Goal: Information Seeking & Learning: Learn about a topic

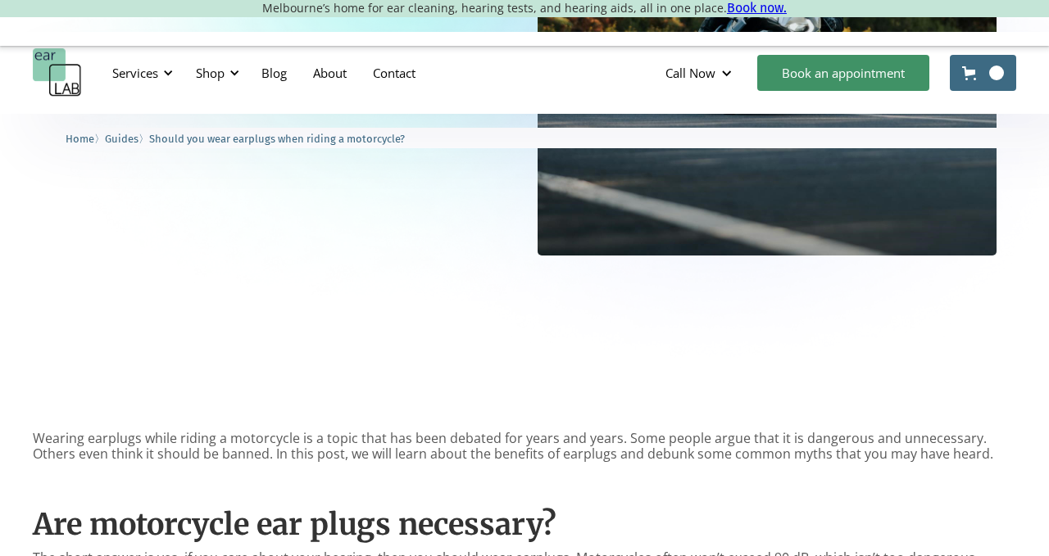
type input "*********"
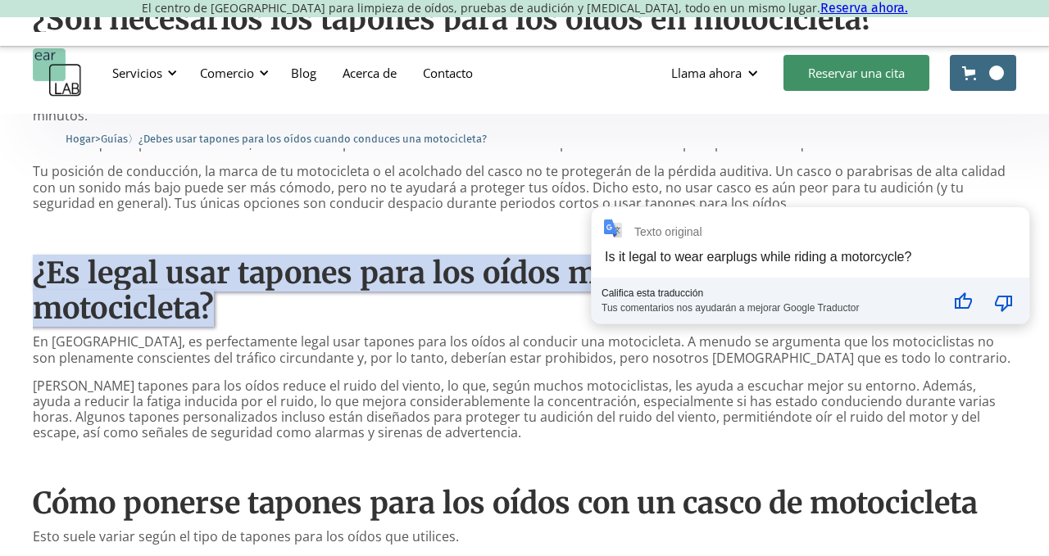
scroll to position [963, 0]
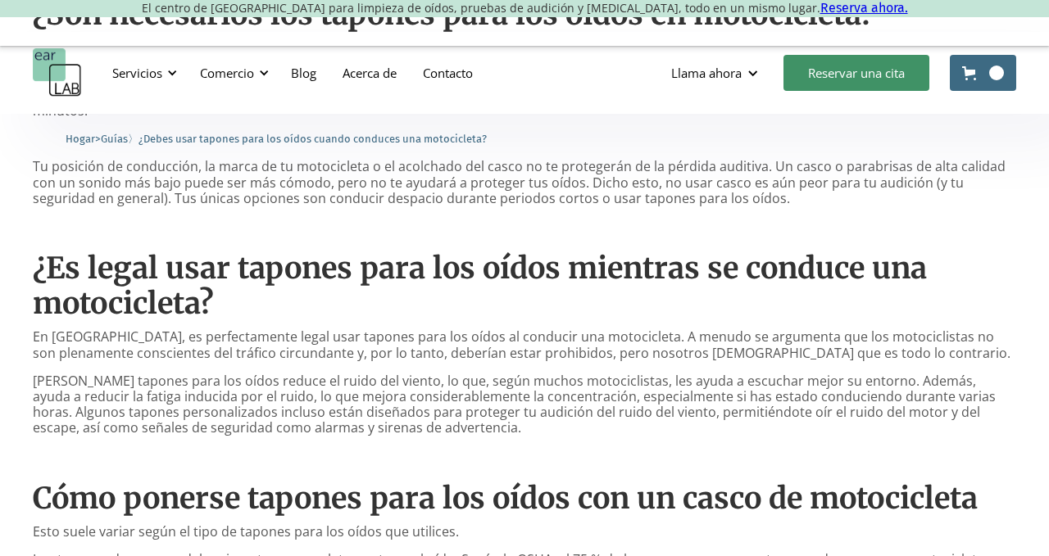
click at [845, 416] on p "[PERSON_NAME] tapones para los oídos reduce el ruido del viento, lo que, según …" at bounding box center [524, 405] width 983 height 63
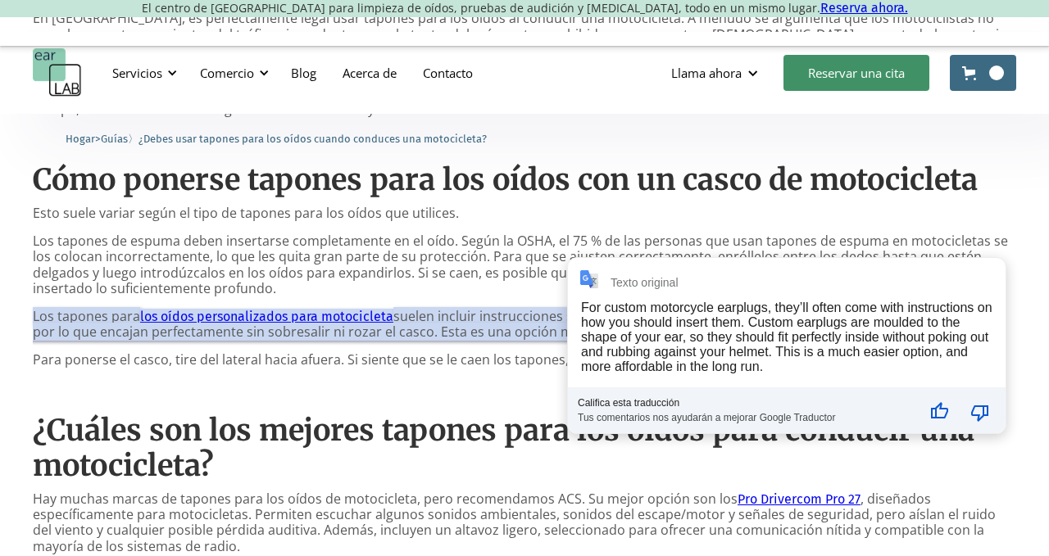
scroll to position [1286, 0]
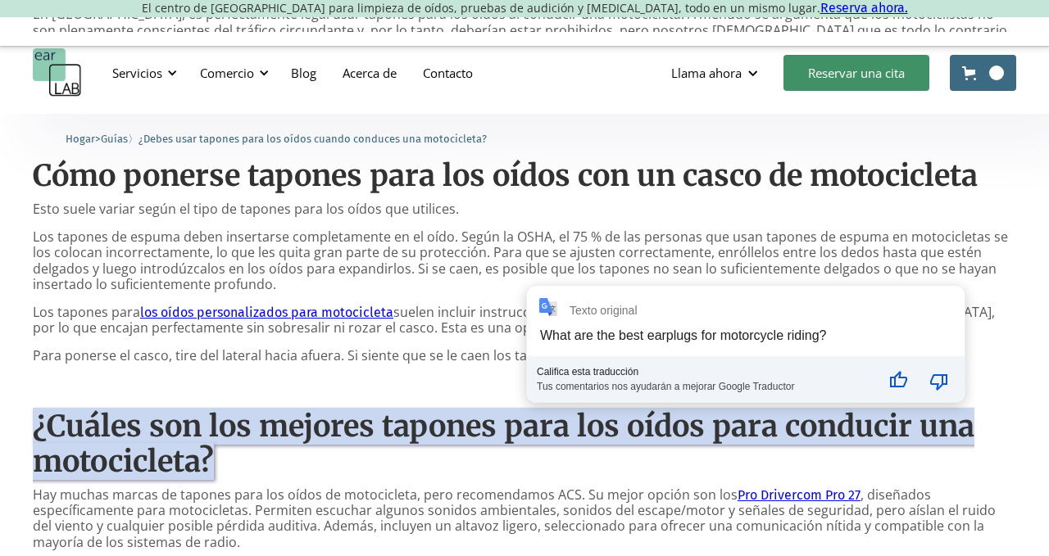
click at [537, 393] on div "Califica esta traducción Tus comentarios nos ayudarán a mejorar Google Traductor" at bounding box center [705, 380] width 357 height 46
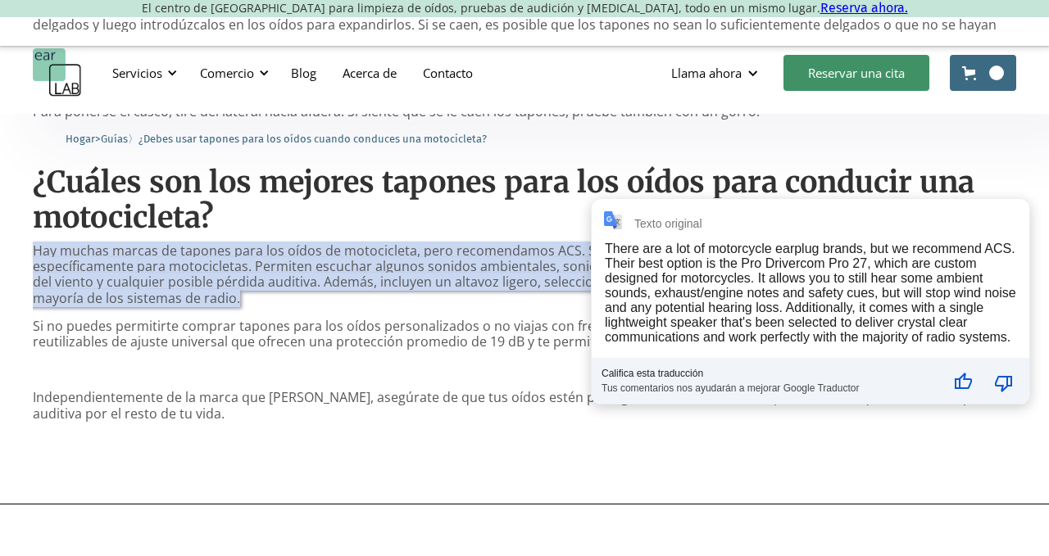
scroll to position [1533, 0]
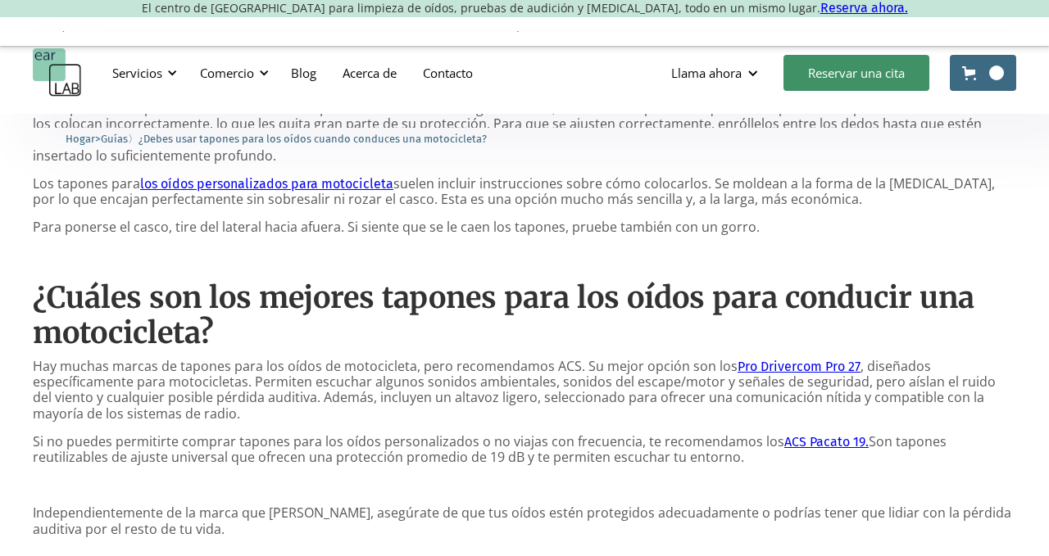
scroll to position [1410, 0]
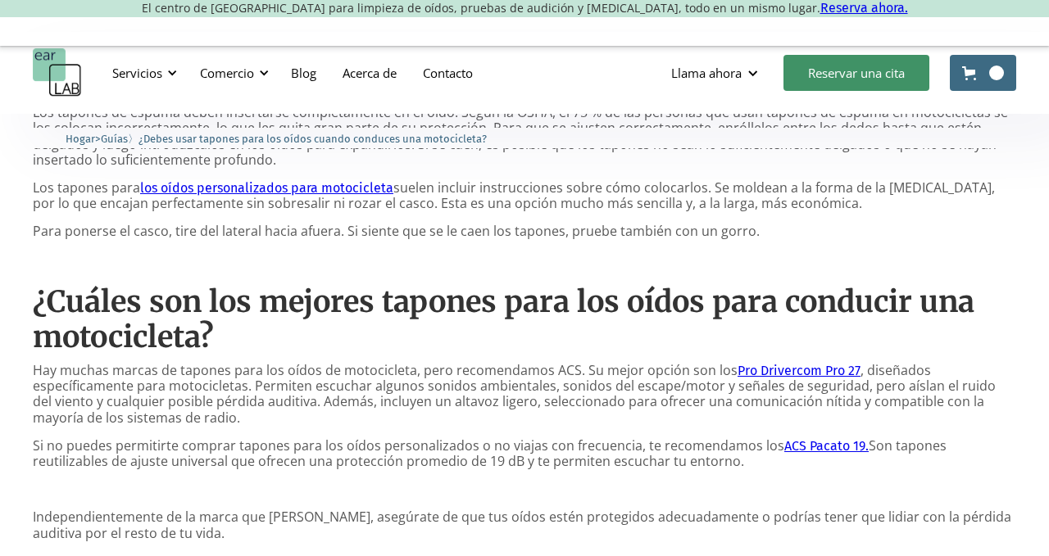
drag, startPoint x: 770, startPoint y: 433, endPoint x: 543, endPoint y: 403, distance: 229.7
click at [543, 403] on div "[PERSON_NAME] tapones para los oídos al conducir una motocicleta es un tema deb…" at bounding box center [524, 5] width 983 height 1096
drag, startPoint x: 543, startPoint y: 403, endPoint x: 809, endPoint y: 435, distance: 268.3
click at [809, 435] on div "[PERSON_NAME] tapones para los oídos al conducir una motocicleta es un tema deb…" at bounding box center [524, 5] width 983 height 1096
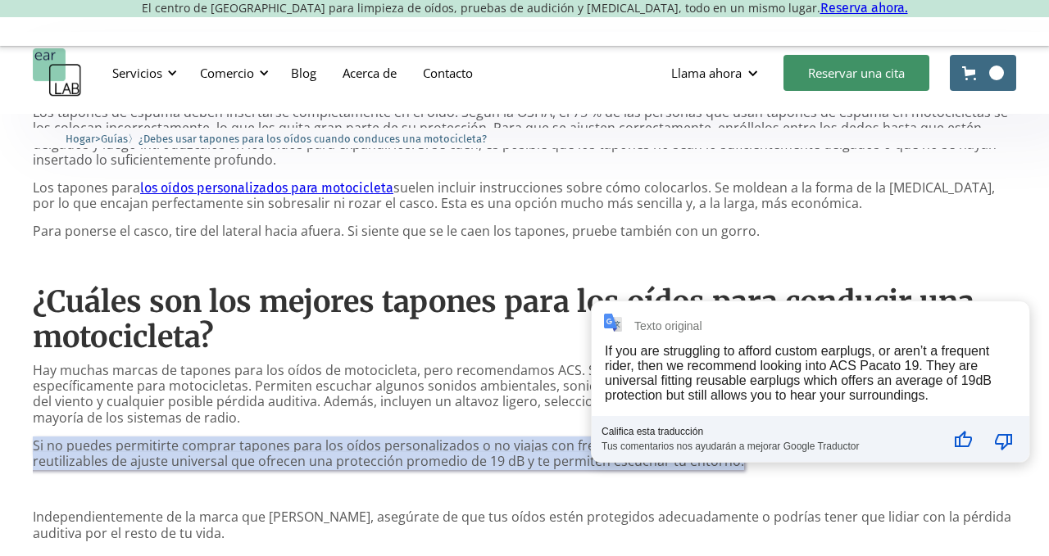
click at [543, 343] on div "[PERSON_NAME] tapones para los oídos al conducir una motocicleta es un tema deb…" at bounding box center [524, 5] width 983 height 1096
click at [860, 432] on div "Califica esta traducción" at bounding box center [770, 431] width 337 height 11
click at [483, 361] on font "Hay muchas marcas de tapones para los oídos de motocicleta, pero recomendamos A…" at bounding box center [385, 370] width 705 height 18
